Goal: Information Seeking & Learning: Learn about a topic

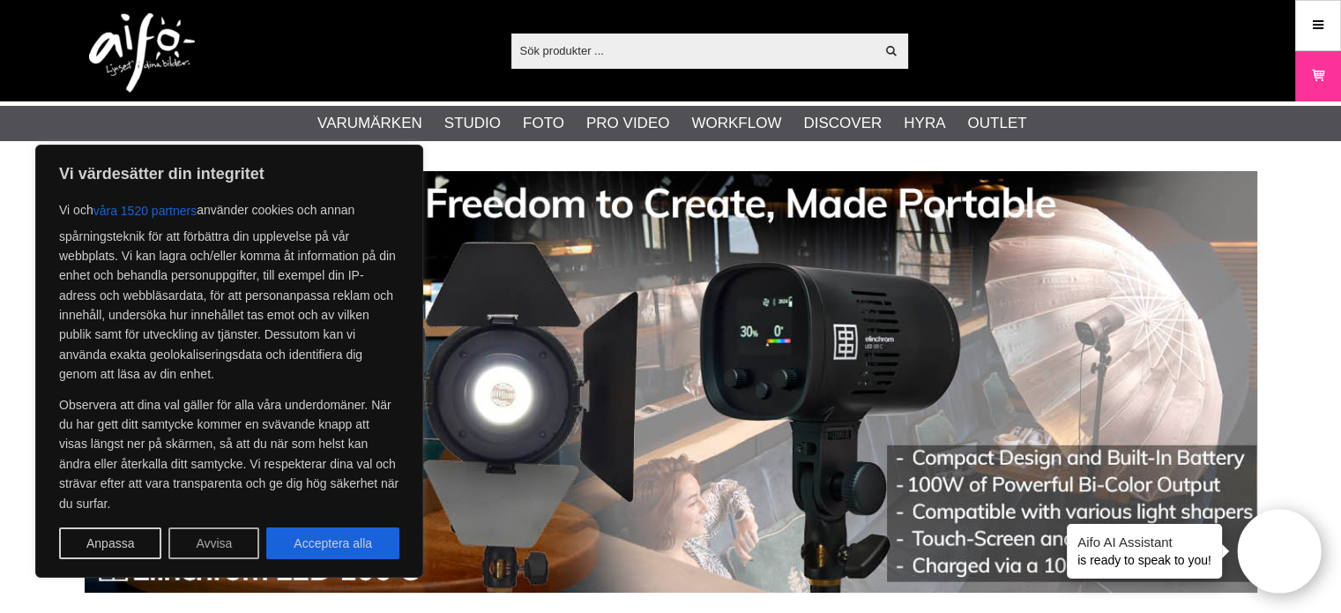
click at [212, 540] on button "Avvisa" at bounding box center [213, 543] width 91 height 32
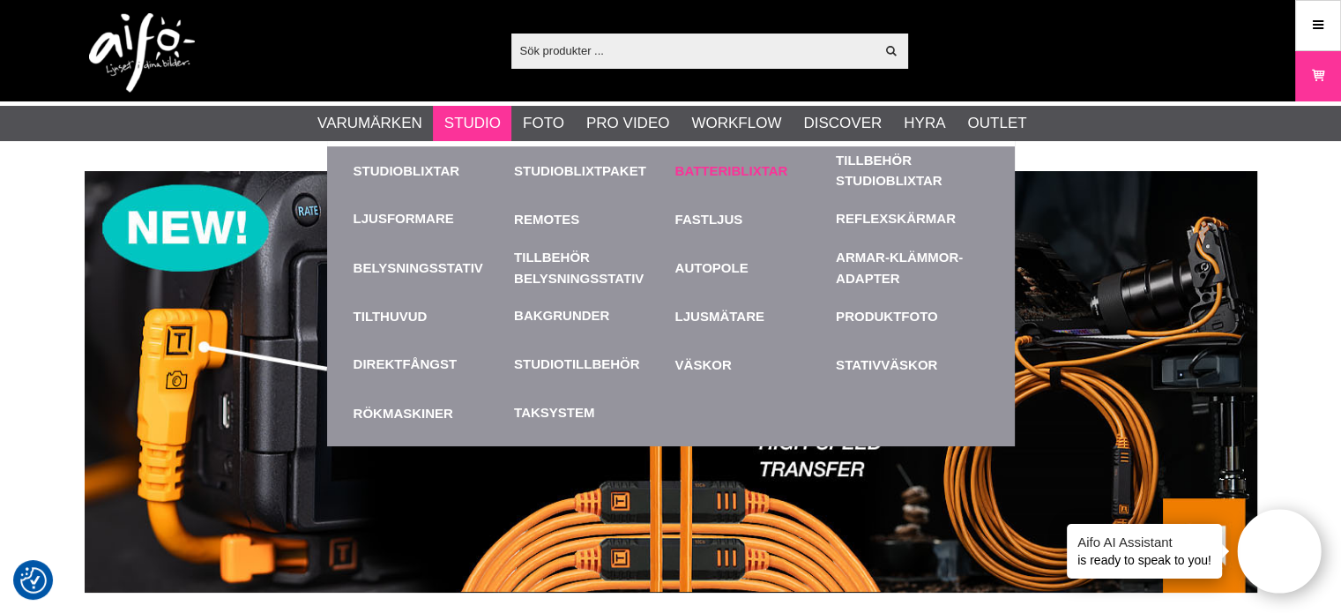
click at [744, 168] on link "Batteriblixtar" at bounding box center [751, 170] width 153 height 48
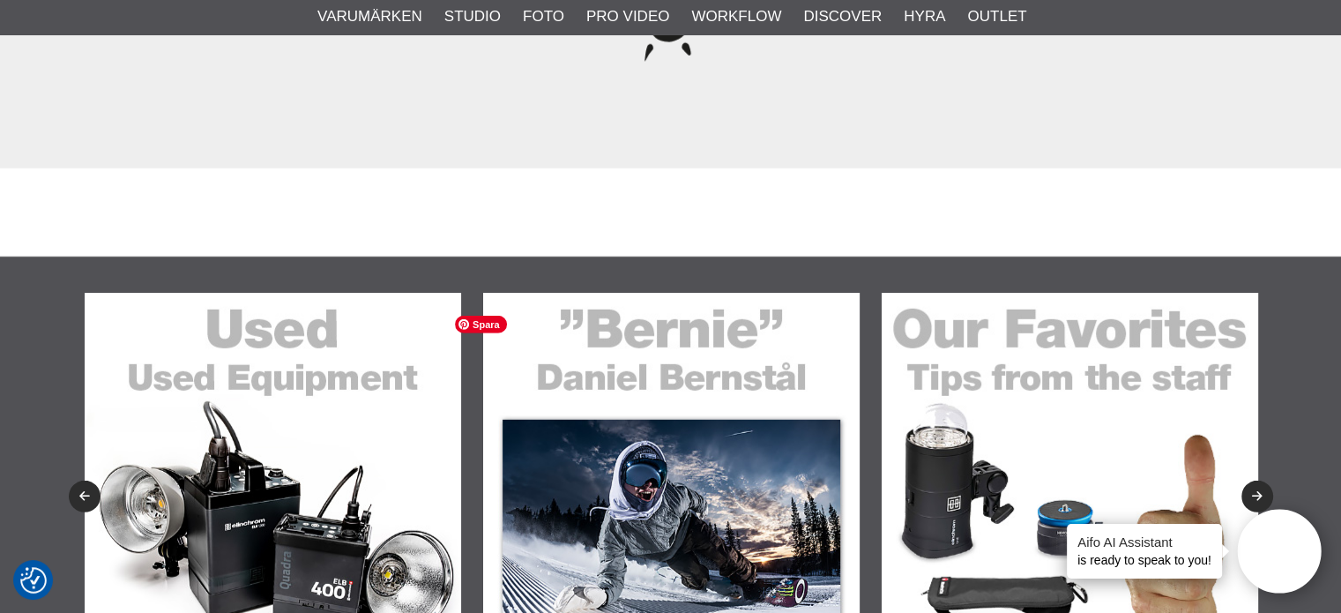
scroll to position [4854, 0]
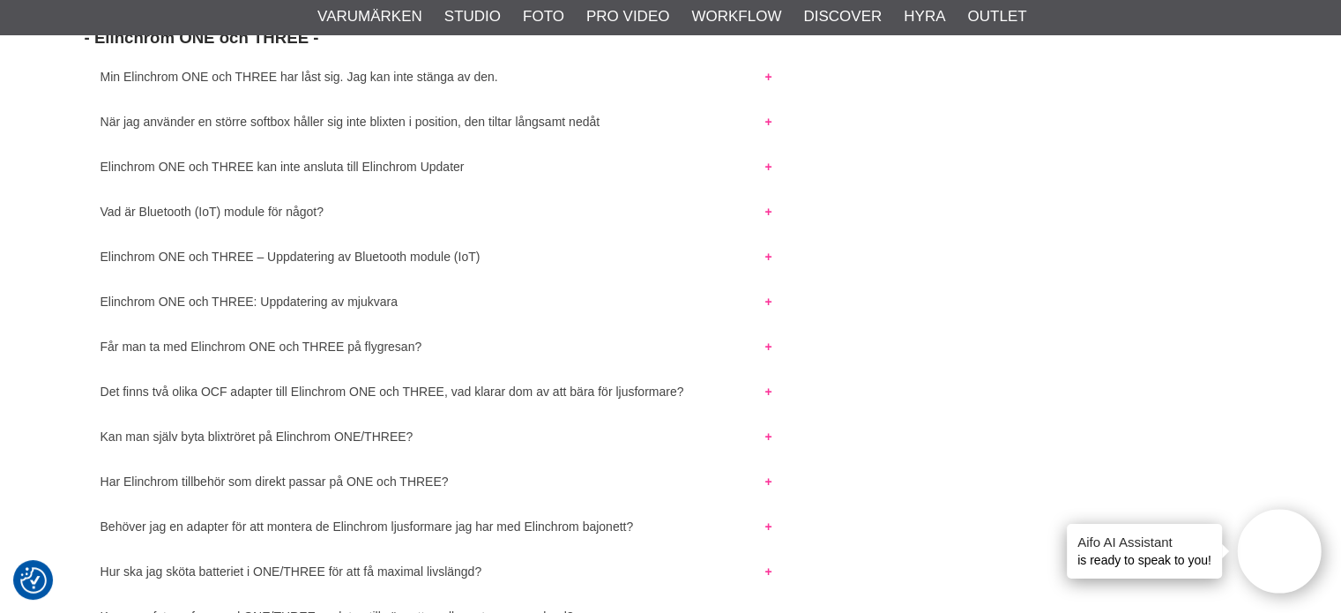
scroll to position [265, 0]
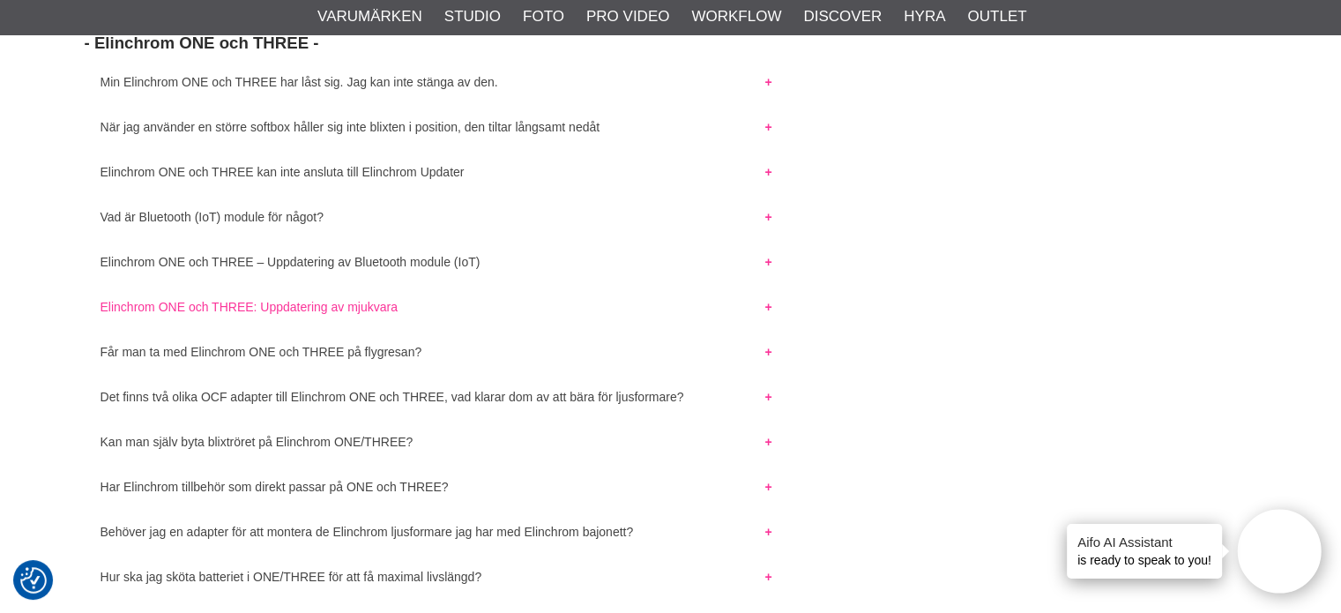
click at [236, 314] on button "Elinchrom ONE och THREE: Uppdatering av mjukvara" at bounding box center [437, 302] width 704 height 23
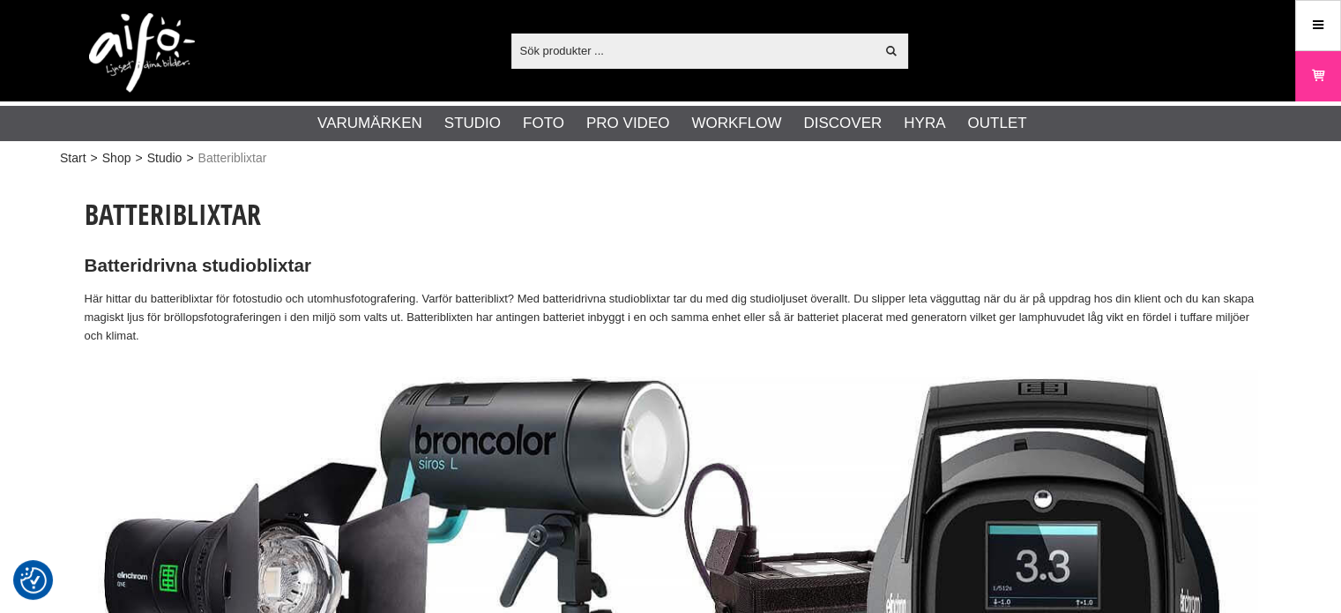
scroll to position [4854, 0]
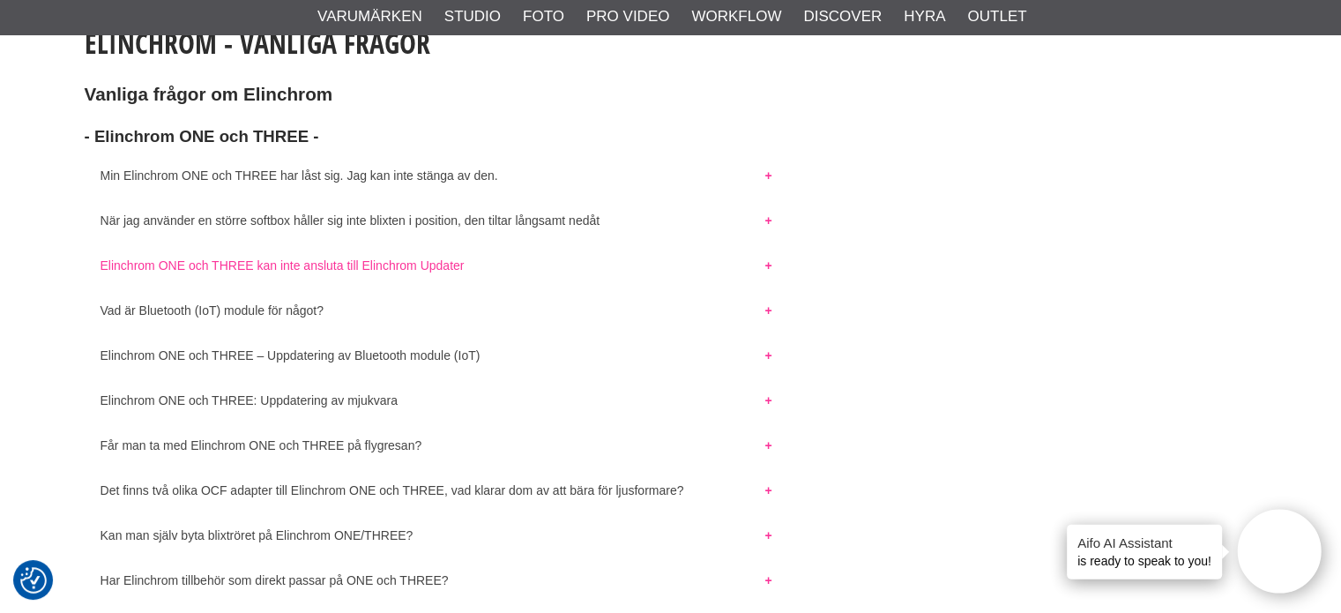
scroll to position [176, 0]
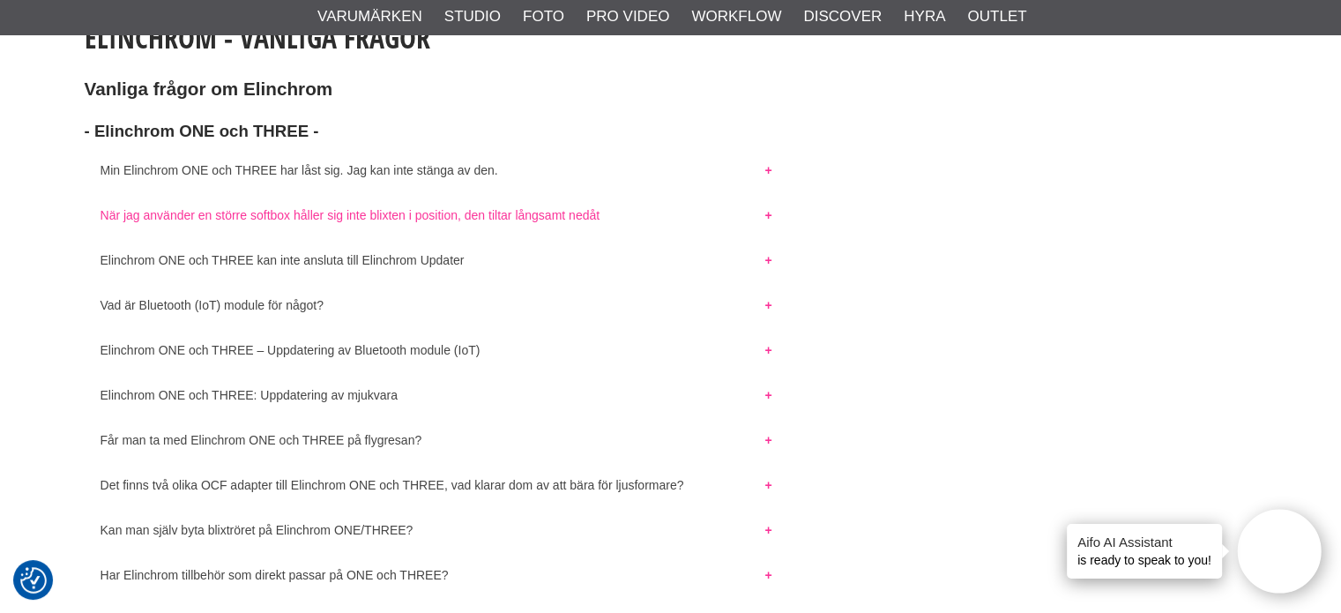
click at [427, 220] on button "När jag använder en större softbox håller sig inte blixten i position, den tilt…" at bounding box center [437, 210] width 704 height 23
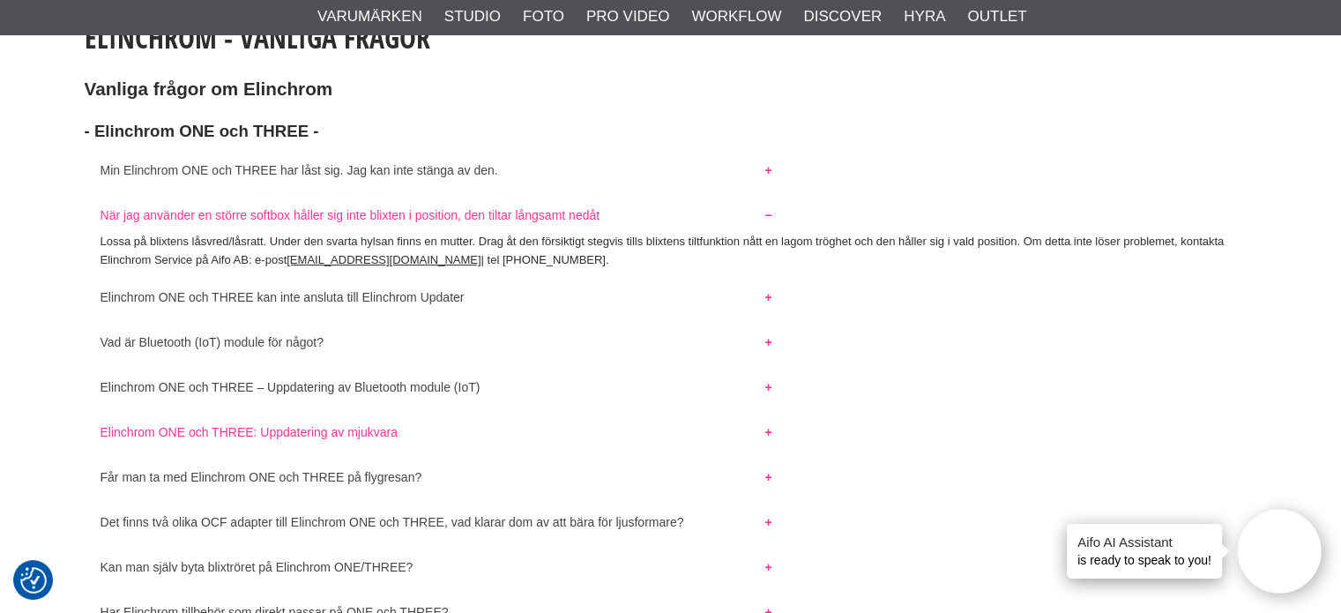
click at [303, 439] on button "Elinchrom ONE och THREE: Uppdatering av mjukvara" at bounding box center [437, 427] width 704 height 23
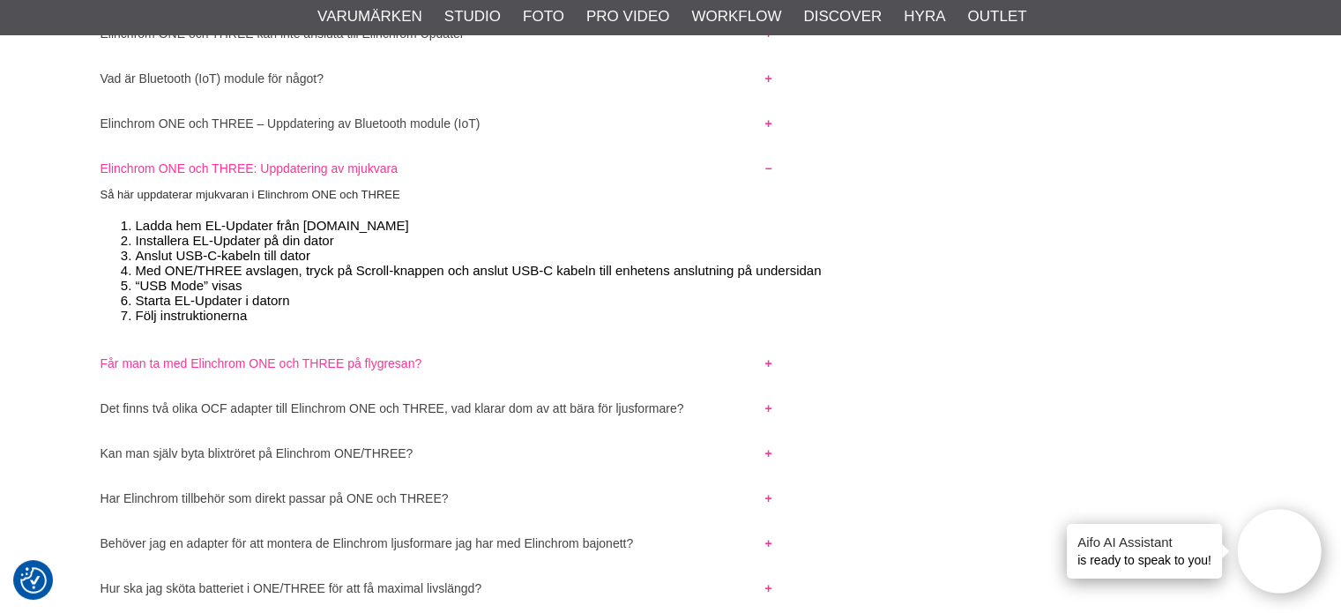
scroll to position [441, 0]
